Goal: Information Seeking & Learning: Learn about a topic

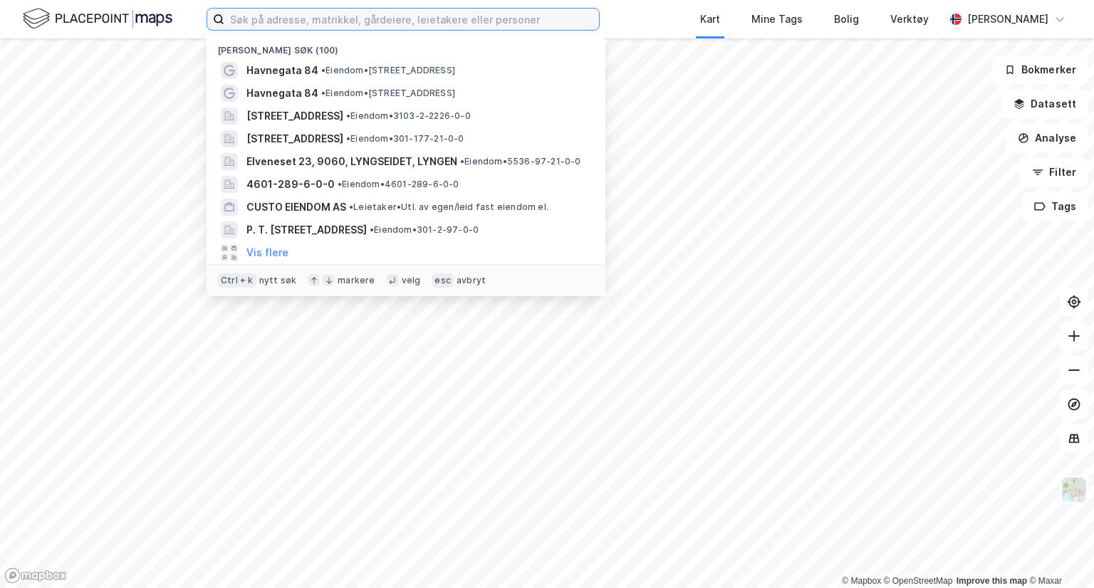
click at [399, 15] on input at bounding box center [411, 19] width 375 height 21
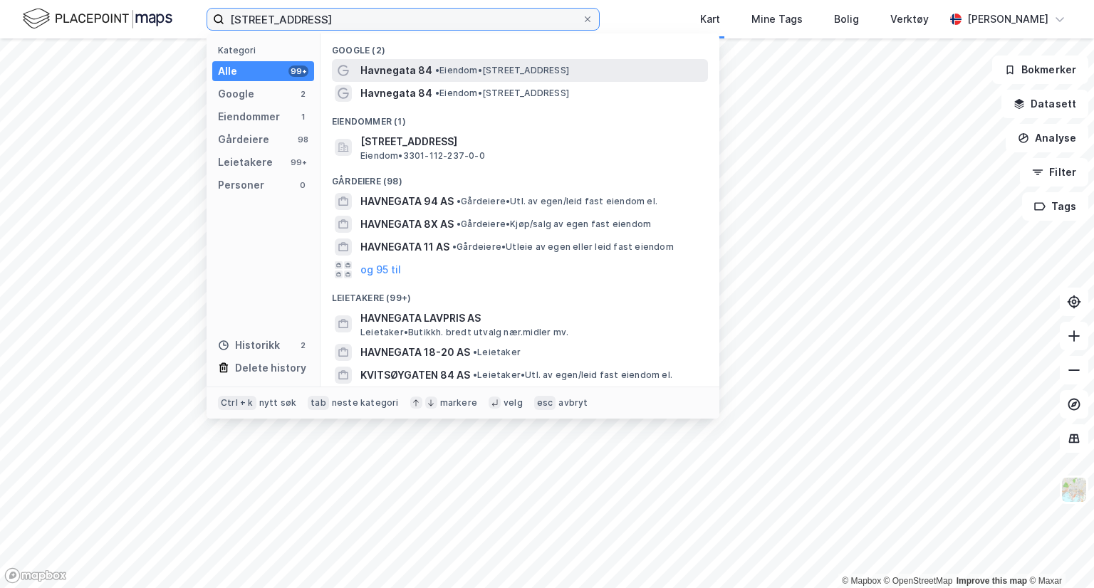
type input "[STREET_ADDRESS]"
click at [519, 69] on span "• Eiendom • [STREET_ADDRESS]" at bounding box center [502, 70] width 134 height 11
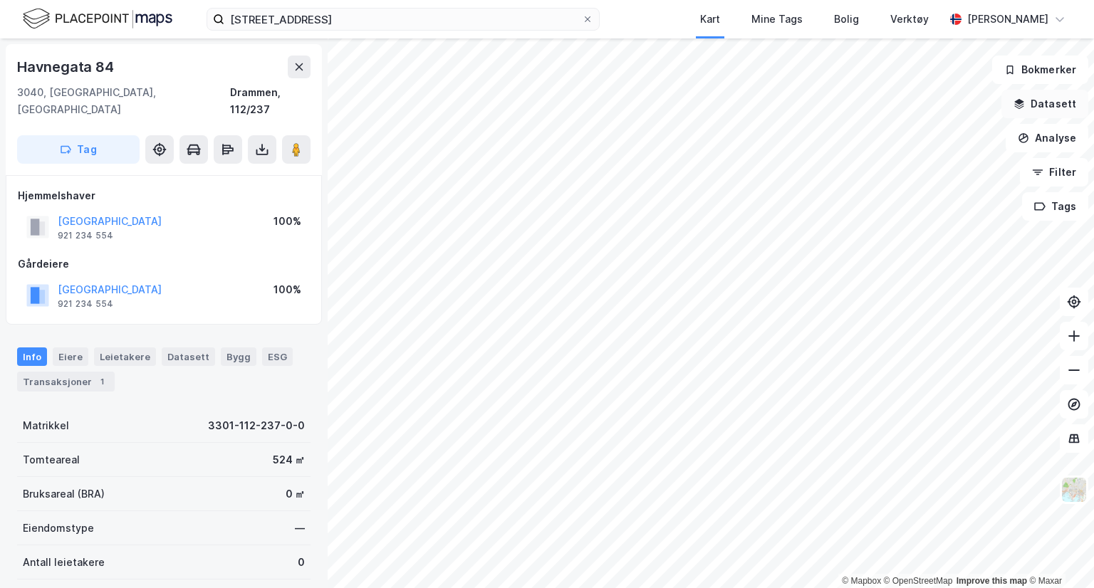
click at [1054, 98] on button "Datasett" at bounding box center [1044, 104] width 87 height 28
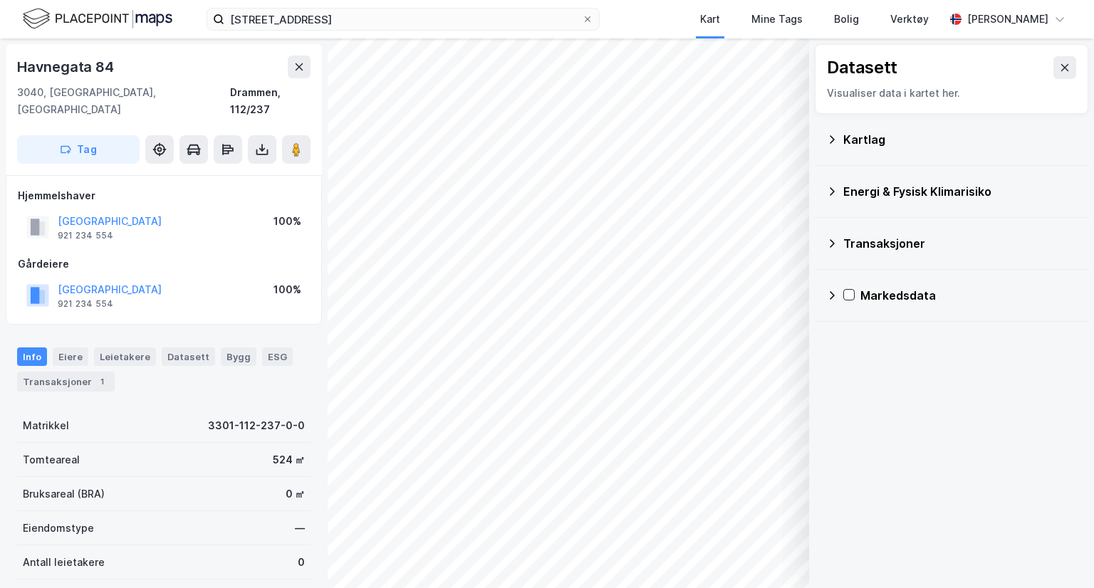
click at [832, 141] on icon at bounding box center [831, 139] width 11 height 11
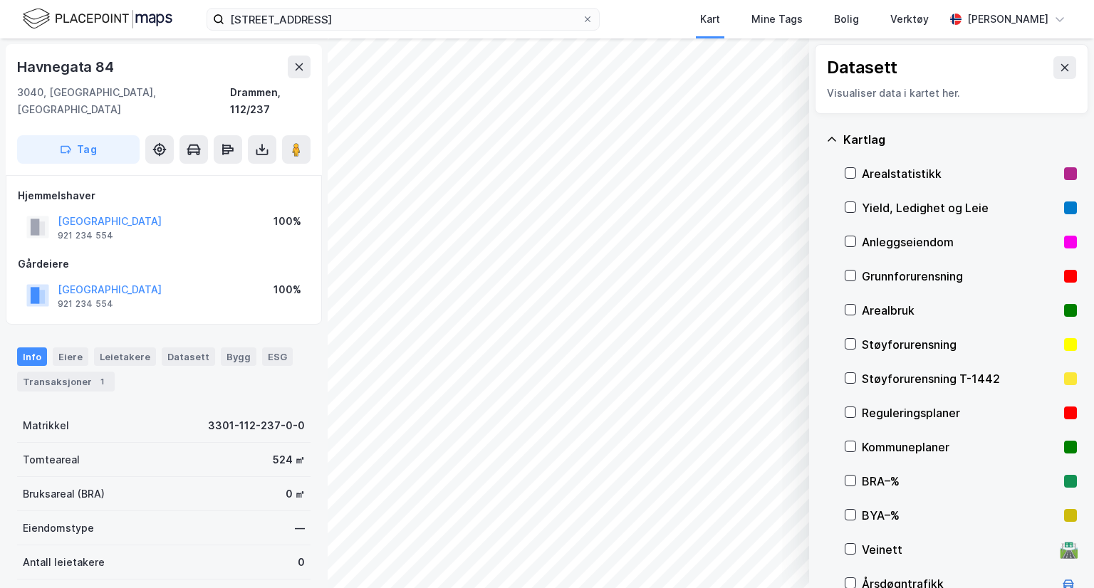
click at [847, 421] on div "Reguleringsplaner" at bounding box center [960, 413] width 232 height 34
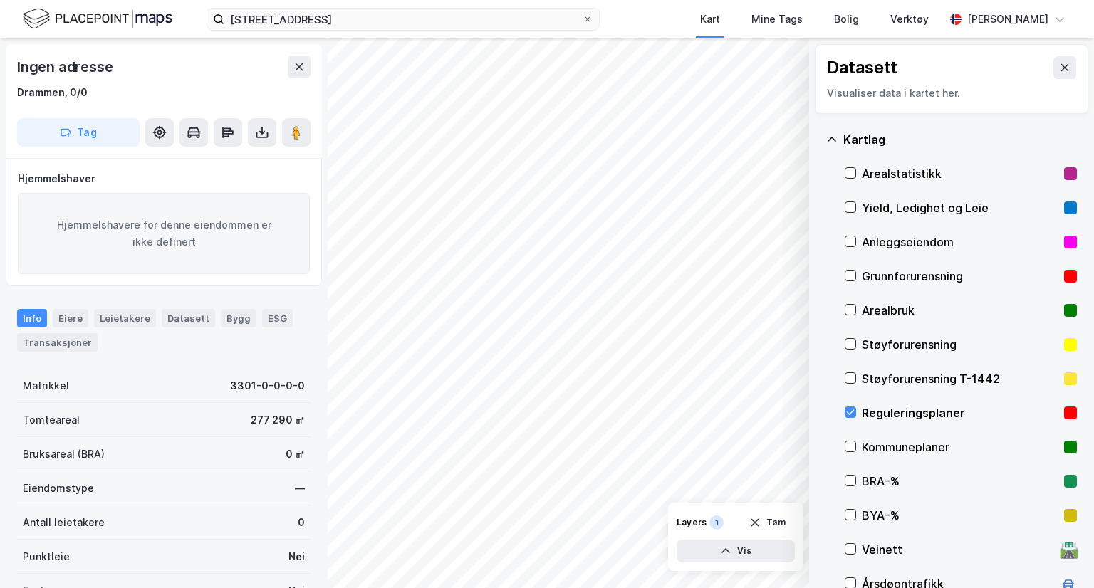
click at [325, 301] on div "© Mapbox © OpenStreetMap Improve this map © Maxar Datasett Visualiser data i ka…" at bounding box center [547, 313] width 1094 height 550
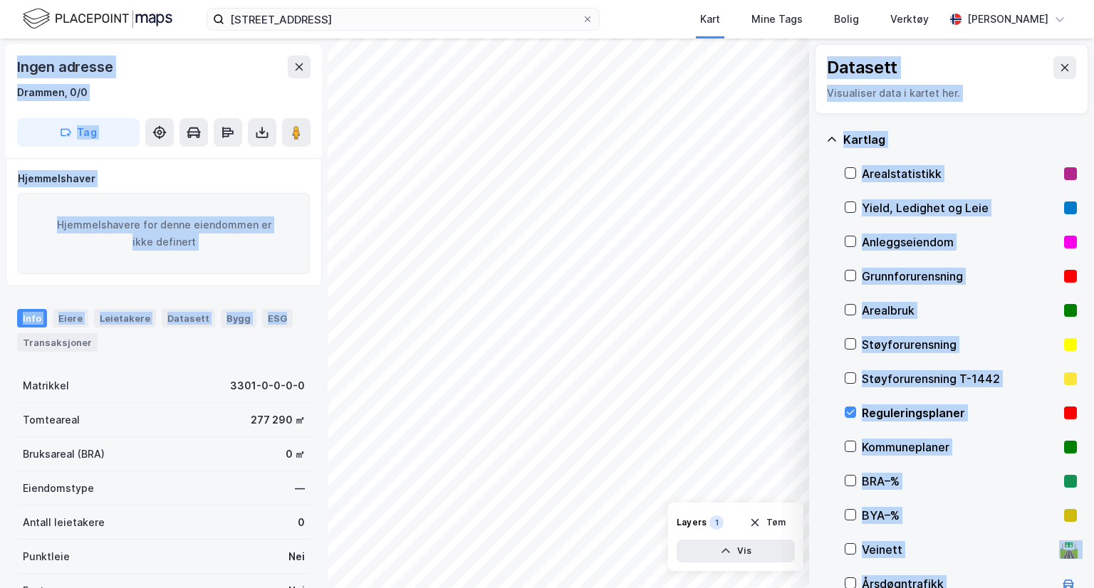
click at [396, 345] on div "© Mapbox © OpenStreetMap Improve this map © Maxar Datasett Visualiser data i ka…" at bounding box center [547, 313] width 1094 height 550
drag, startPoint x: 311, startPoint y: 337, endPoint x: 937, endPoint y: 362, distance: 626.4
click at [937, 362] on div "© Mapbox © OpenStreetMap Improve this map © Maxar Datasett Visualiser data i ka…" at bounding box center [547, 313] width 1094 height 550
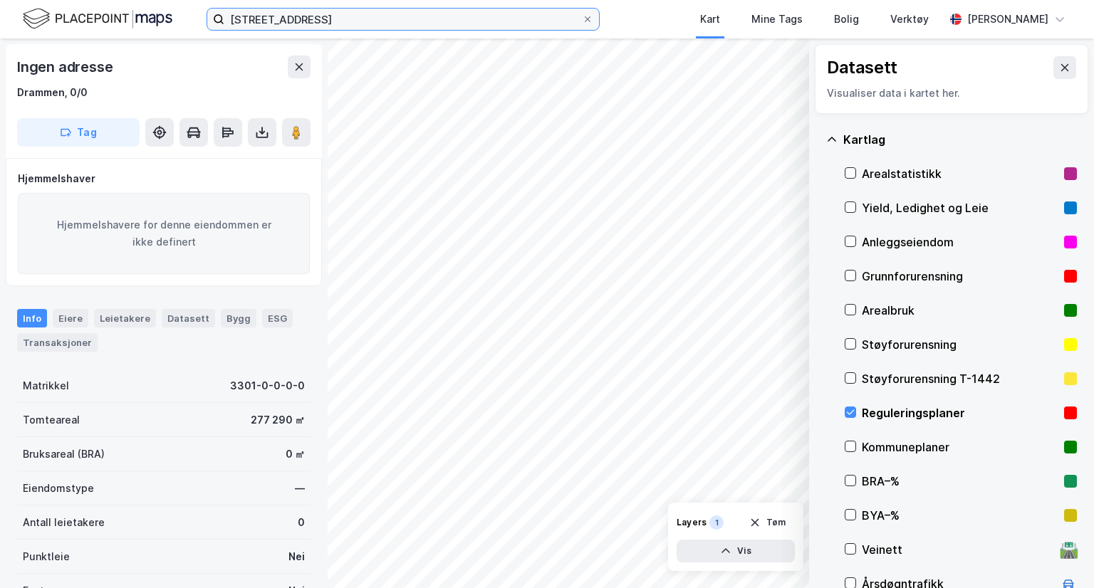
click at [291, 19] on input "[STREET_ADDRESS]" at bounding box center [402, 19] width 357 height 21
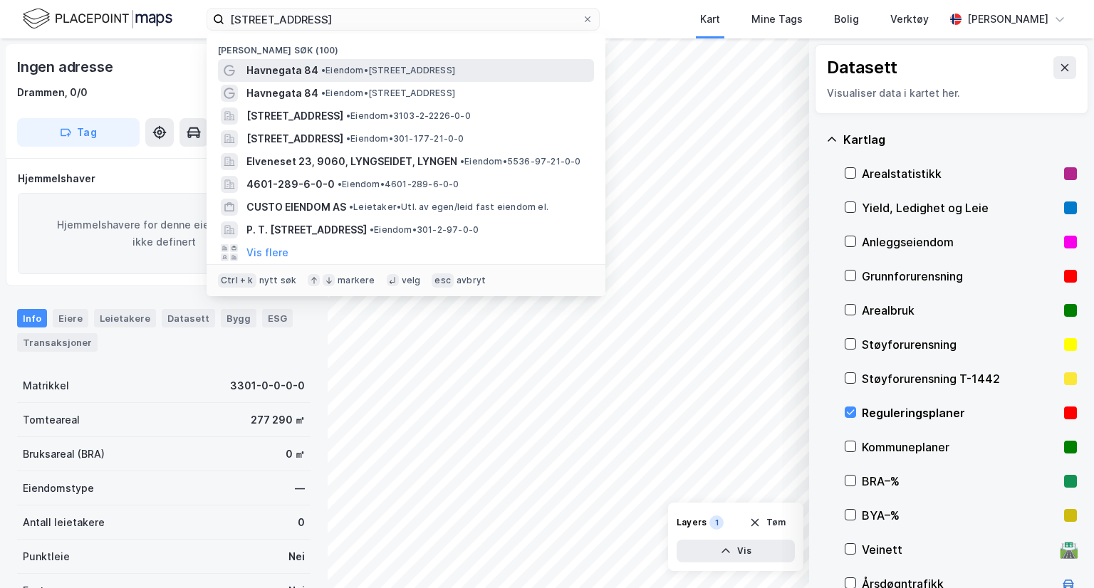
click at [310, 66] on span "Havnegata 84" at bounding box center [282, 70] width 72 height 17
